Goal: Find specific page/section: Find specific page/section

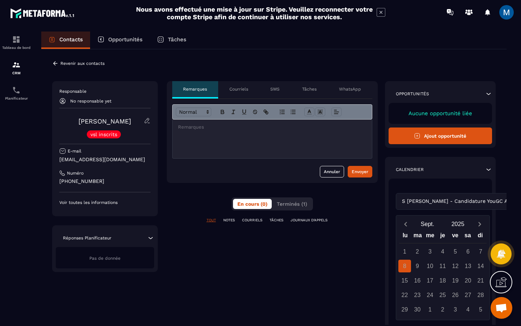
click at [447, 202] on div "S [PERSON_NAME] - Candidature YouGC Academy Loading..." at bounding box center [471, 201] width 150 height 17
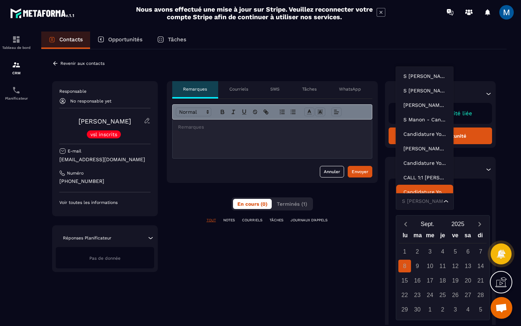
scroll to position [5, 0]
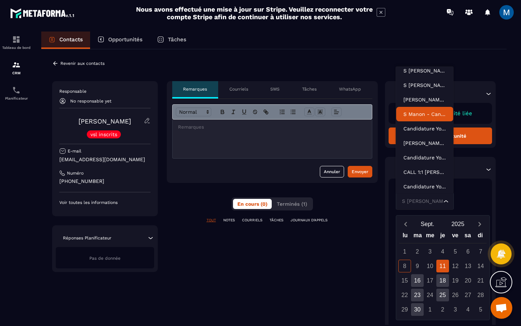
click at [426, 111] on p "S Manon - Candidature YouGC Academy" at bounding box center [424, 113] width 43 height 7
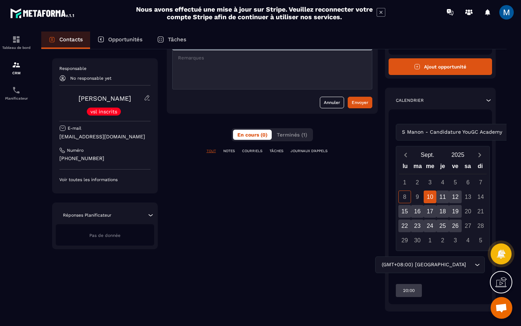
scroll to position [77, 0]
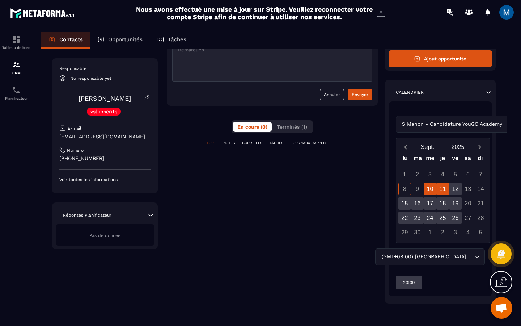
click at [445, 192] on div "11" at bounding box center [442, 188] width 13 height 13
click at [455, 190] on div "12" at bounding box center [455, 188] width 13 height 13
click at [408, 203] on div "15" at bounding box center [404, 203] width 13 height 13
click at [416, 203] on div "16" at bounding box center [417, 203] width 13 height 13
click at [428, 203] on div "17" at bounding box center [430, 203] width 13 height 13
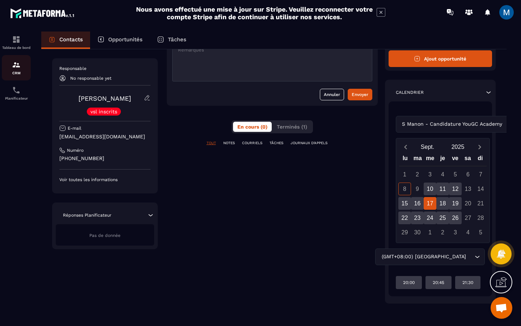
click at [18, 66] on img at bounding box center [16, 64] width 9 height 9
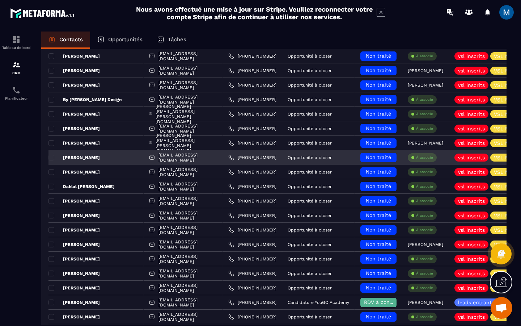
click at [80, 156] on p "[PERSON_NAME]" at bounding box center [73, 157] width 51 height 6
